Goal: Information Seeking & Learning: Learn about a topic

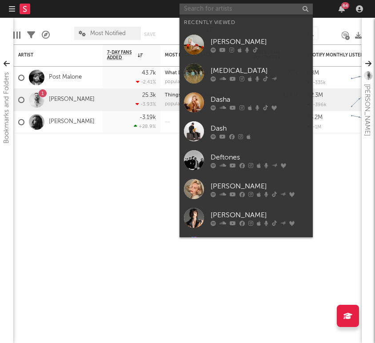
click at [245, 6] on input "text" at bounding box center [245, 9] width 133 height 11
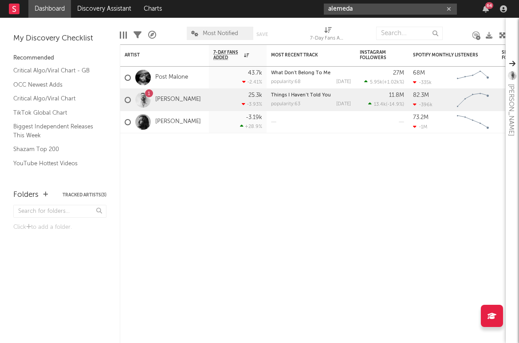
click at [341, 8] on input "alemeda" at bounding box center [390, 9] width 133 height 11
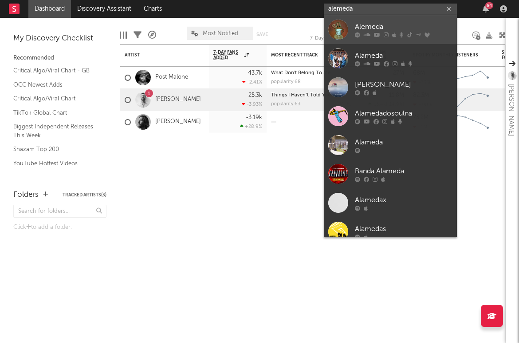
type input "alemeda"
click at [341, 25] on div "Alemeda" at bounding box center [404, 26] width 98 height 11
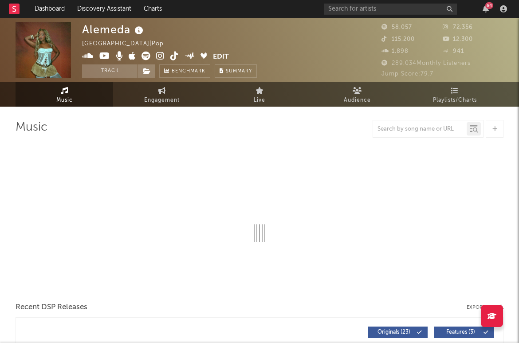
select select "6m"
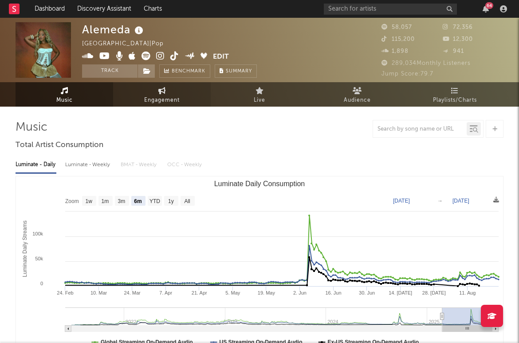
click at [154, 105] on span "Engagement" at bounding box center [162, 100] width 36 height 11
select select "1w"
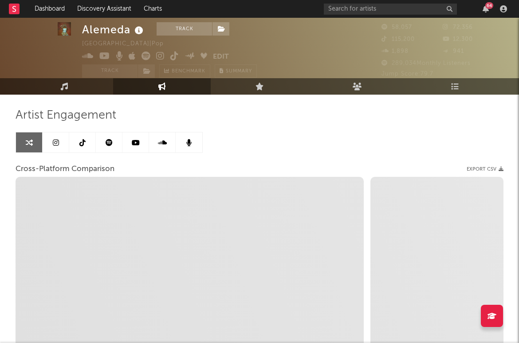
scroll to position [19, 0]
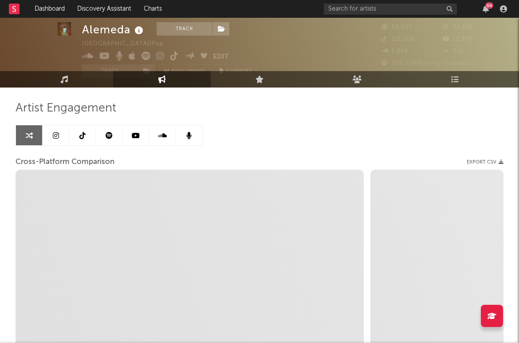
select select "1m"
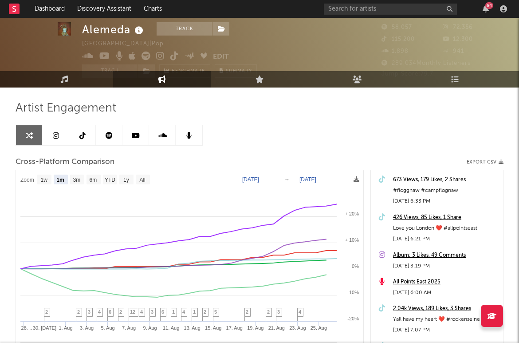
click at [256, 177] on text "[DATE]" at bounding box center [250, 179] width 17 height 6
click at [276, 179] on input "[DATE]" at bounding box center [255, 179] width 41 height 9
type input "[DATE]"
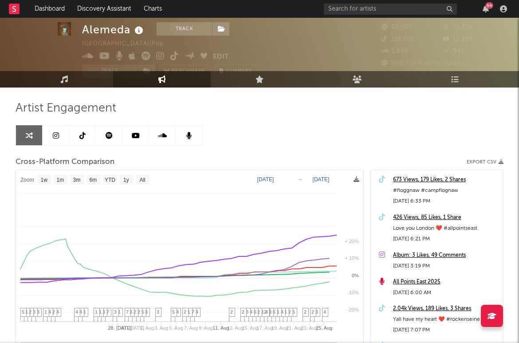
select select "1w"
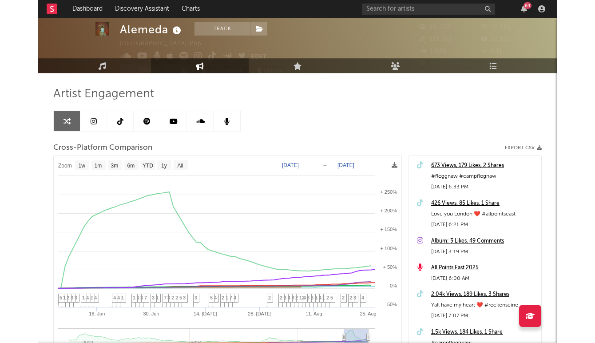
scroll to position [45, 0]
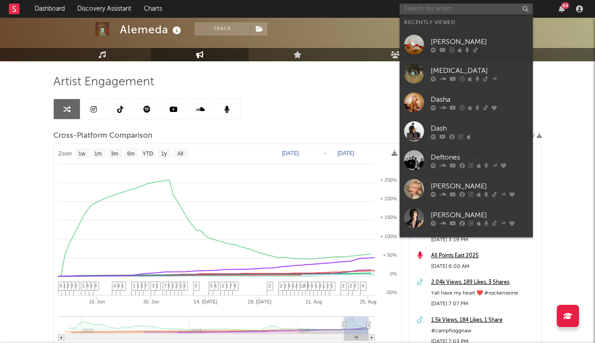
click at [341, 8] on input "text" at bounding box center [465, 9] width 133 height 11
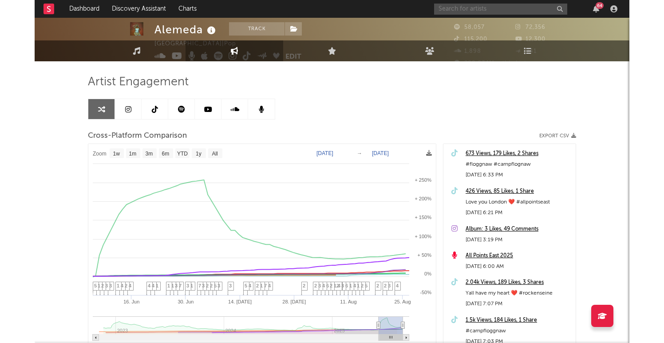
scroll to position [0, 0]
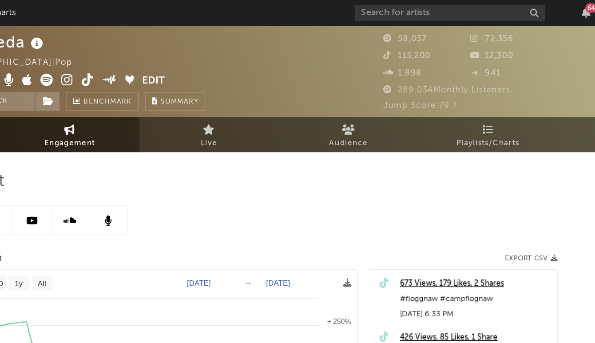
click at [341, 153] on div "Artist Engagement Cross-Platform Comparison Export CSV Zoom 1w 1m 3m 6m YTD 1y …" at bounding box center [297, 271] width 488 height 302
